Goal: Information Seeking & Learning: Learn about a topic

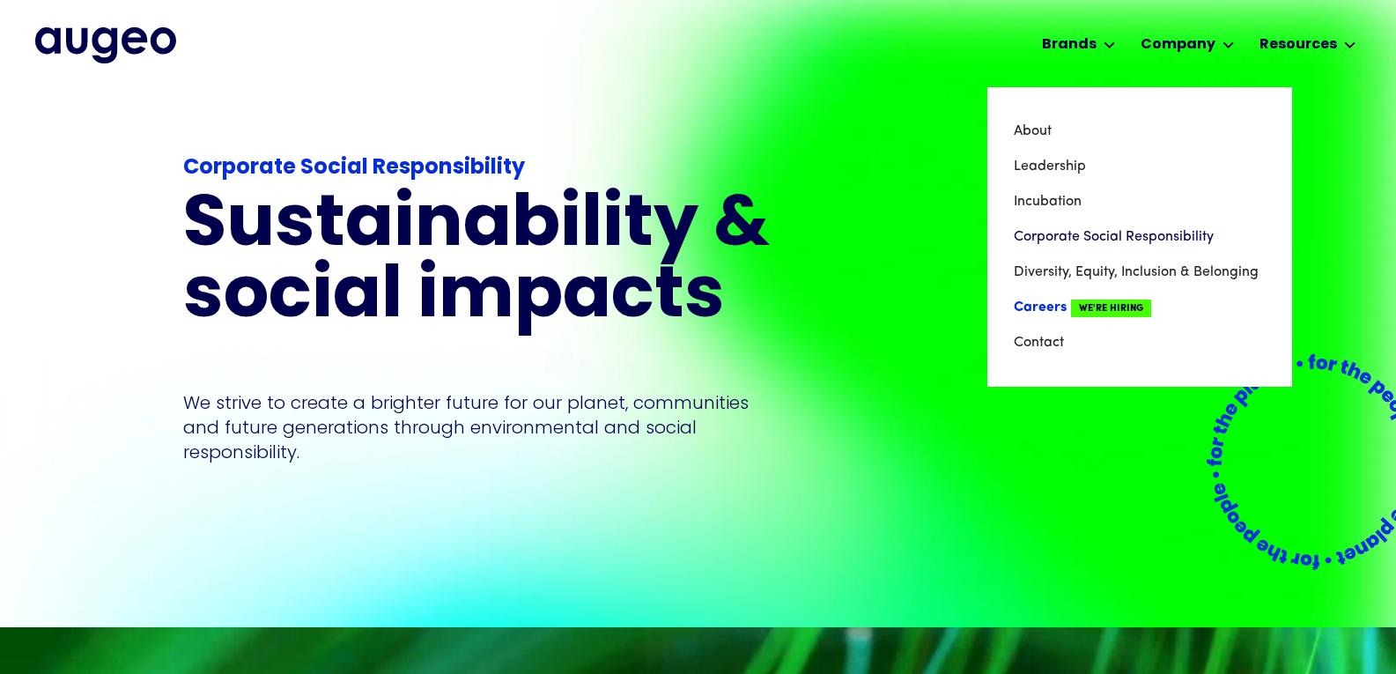
click at [1106, 298] on link "Careers We're Hiring" at bounding box center [1140, 307] width 252 height 35
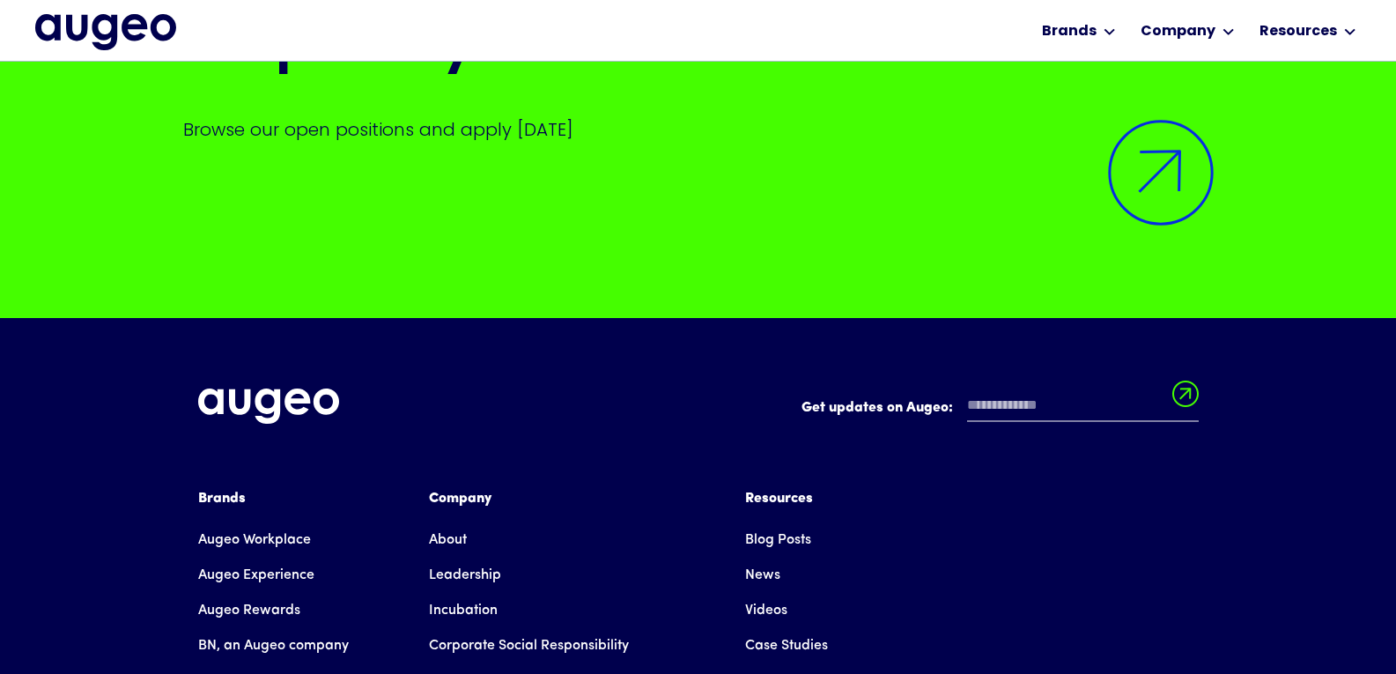
scroll to position [4353, 0]
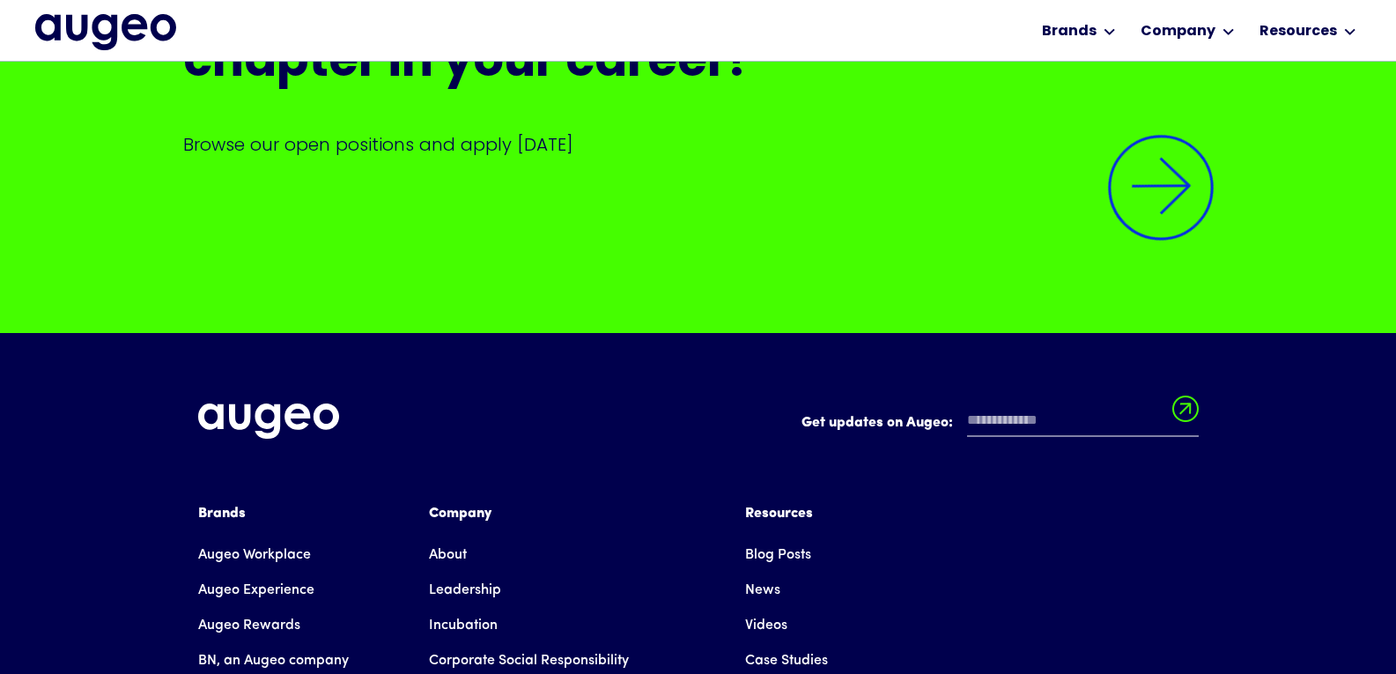
click at [1171, 171] on img at bounding box center [1161, 188] width 150 height 150
